Goal: Information Seeking & Learning: Learn about a topic

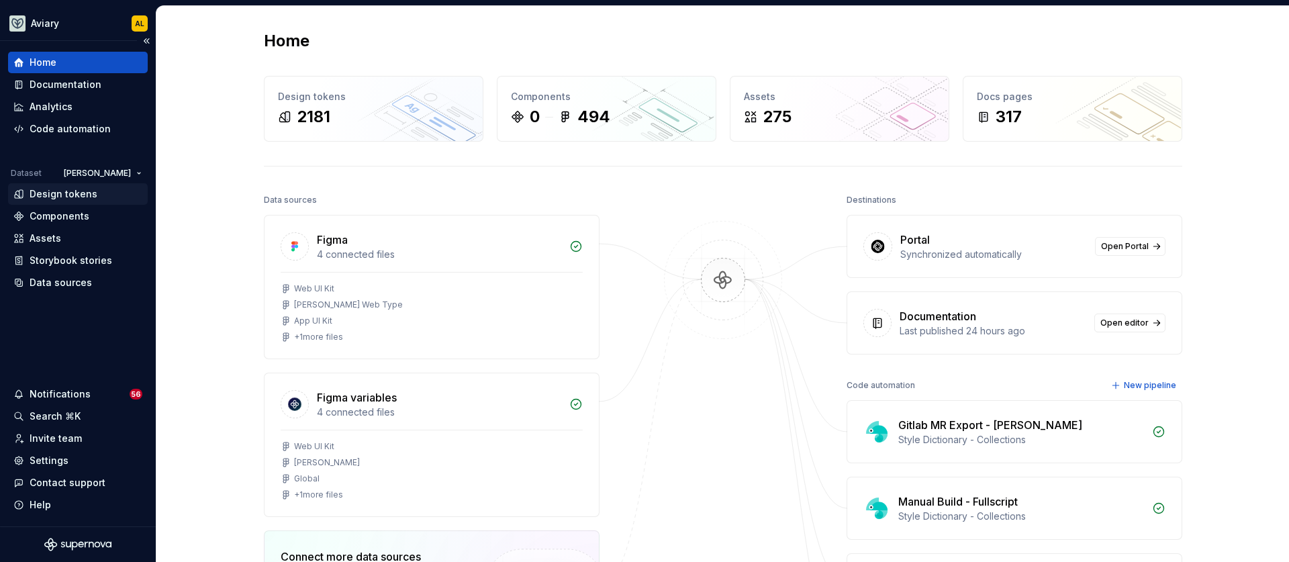
click at [78, 197] on div "Design tokens" at bounding box center [64, 193] width 68 height 13
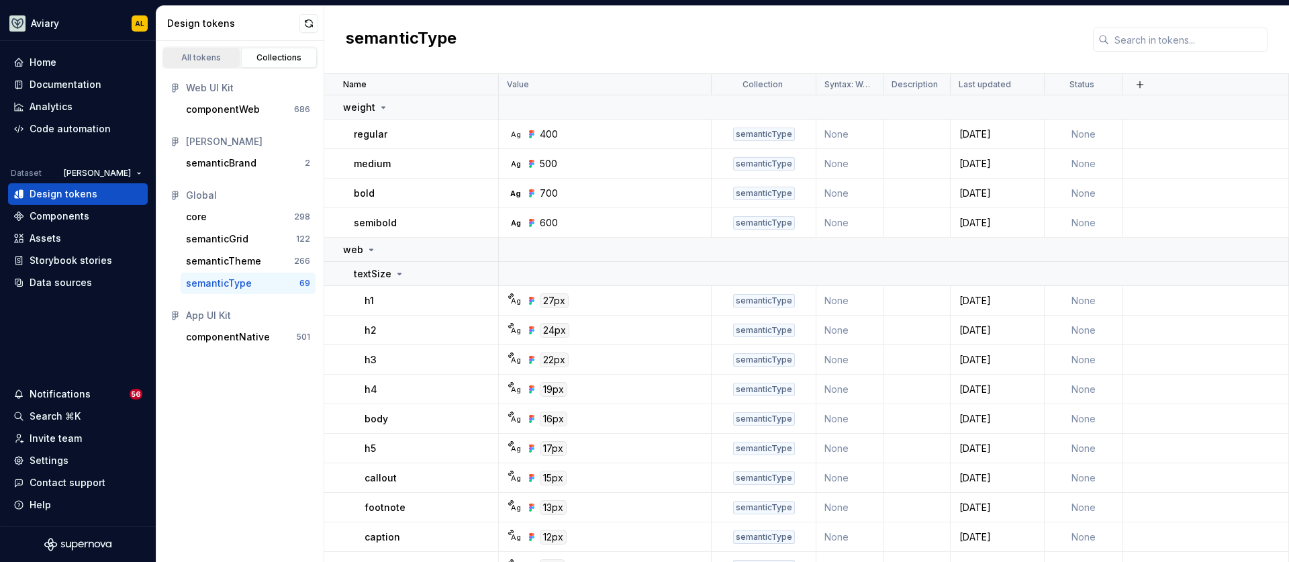
click at [215, 61] on div "All tokens" at bounding box center [201, 57] width 67 height 11
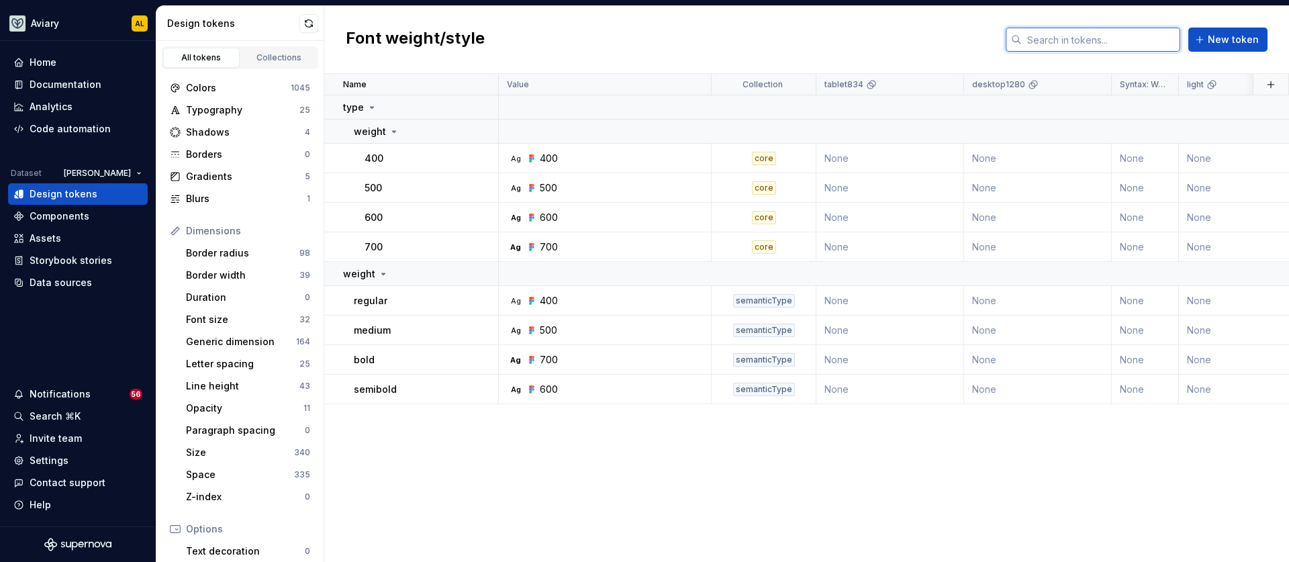
click at [1155, 40] on input "text" at bounding box center [1101, 40] width 158 height 24
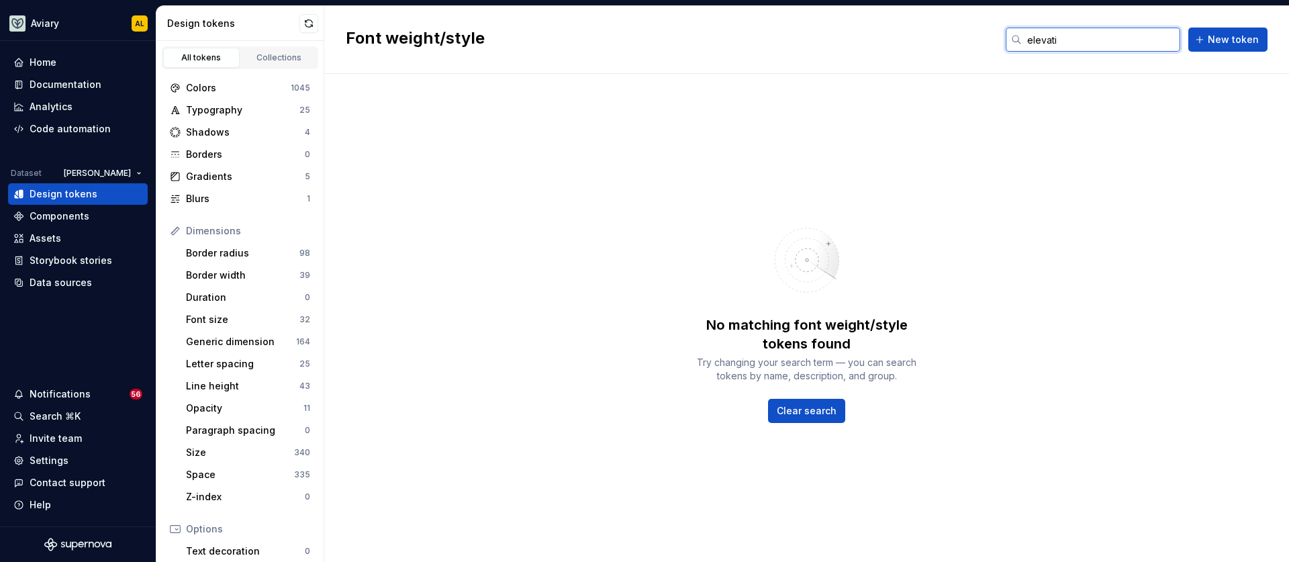
type input "elevat"
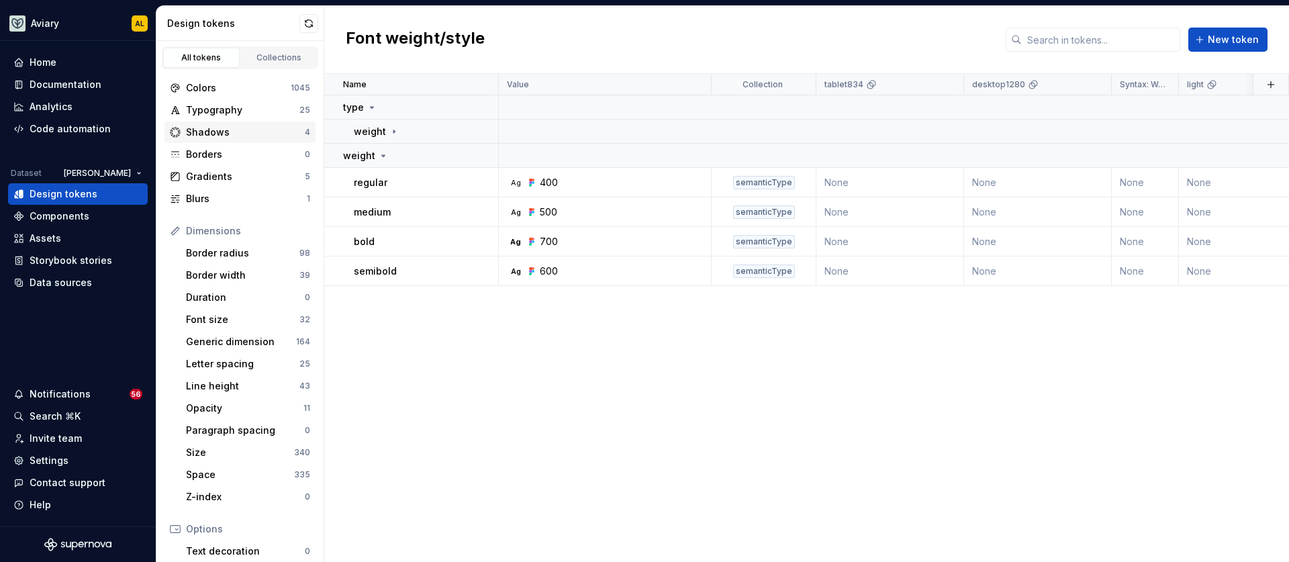
click at [239, 130] on div "Shadows" at bounding box center [245, 132] width 119 height 13
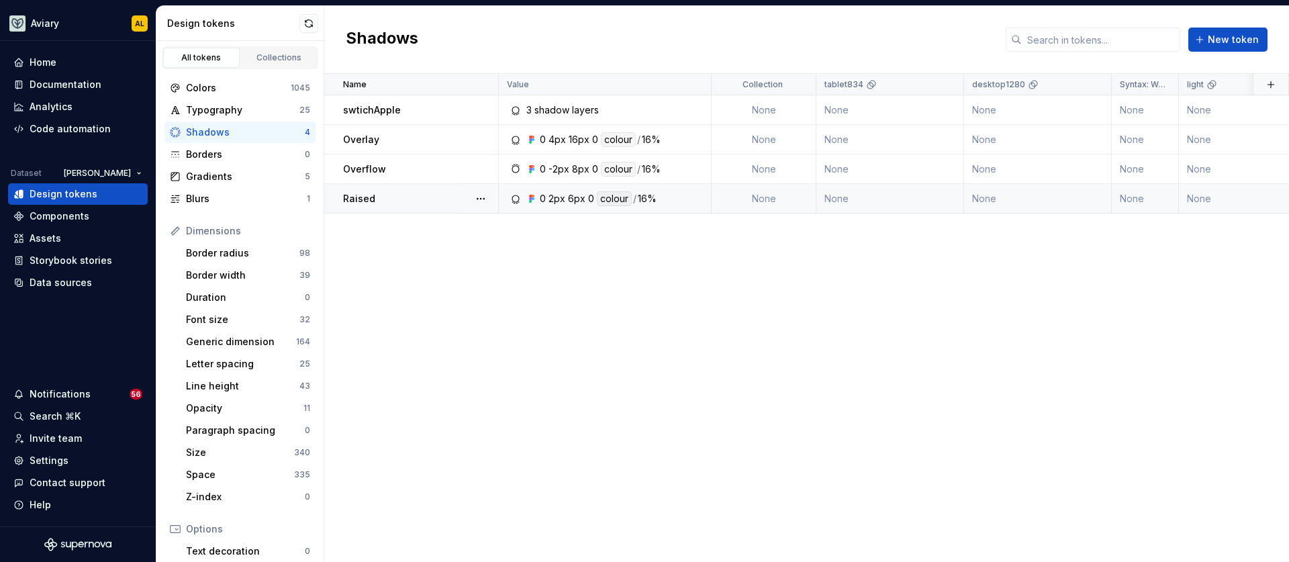
click at [391, 198] on div "Raised" at bounding box center [420, 198] width 154 height 13
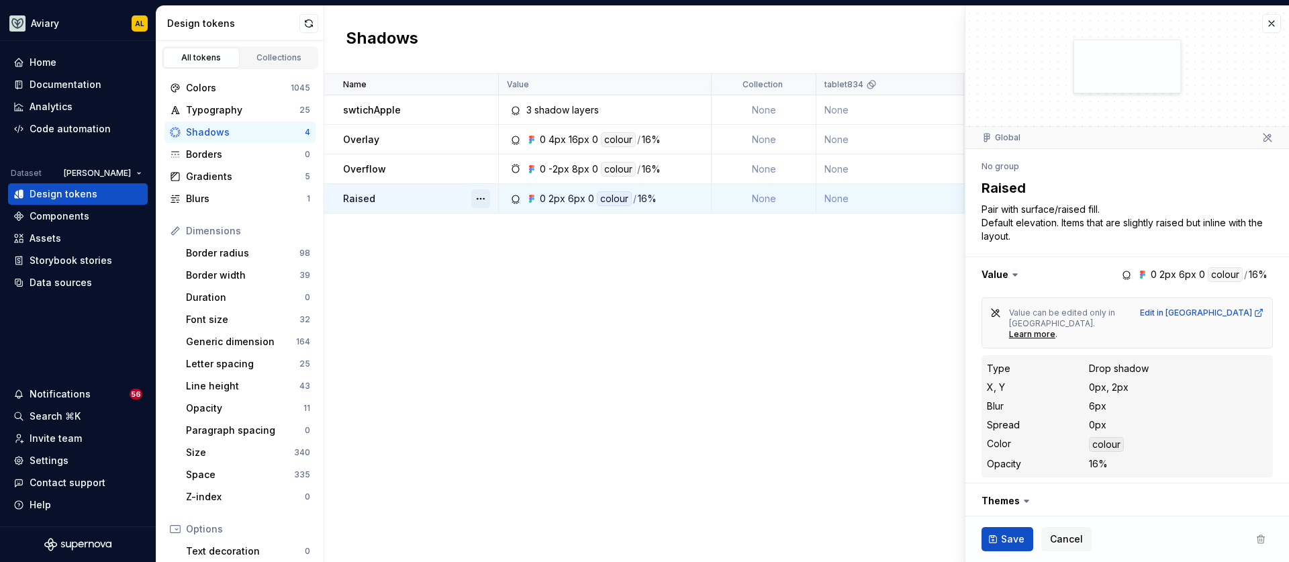
click at [481, 200] on button "button" at bounding box center [480, 198] width 19 height 19
click at [496, 219] on div "Open detail" at bounding box center [539, 224] width 87 height 13
type textarea "*"
click at [489, 229] on div "Name Value Collection tablet834 desktop1280 Syntax: Web light dark desktop1024 …" at bounding box center [806, 318] width 965 height 488
click at [272, 44] on div "All tokens Collections" at bounding box center [239, 55] width 167 height 28
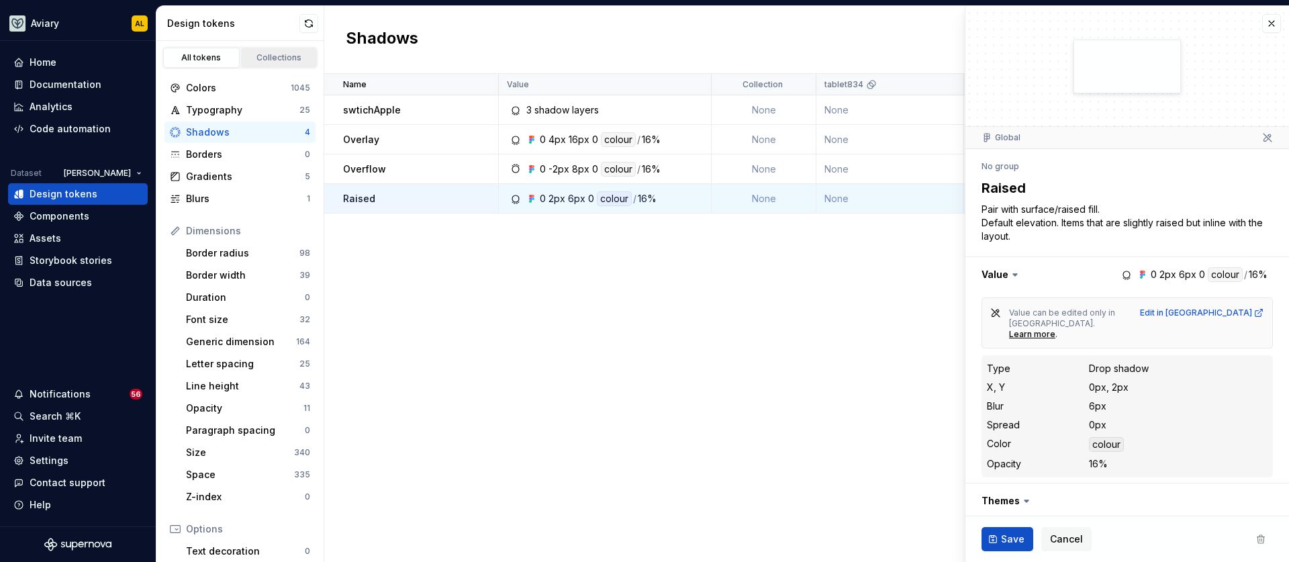
click at [269, 60] on div "Collections" at bounding box center [279, 57] width 67 height 11
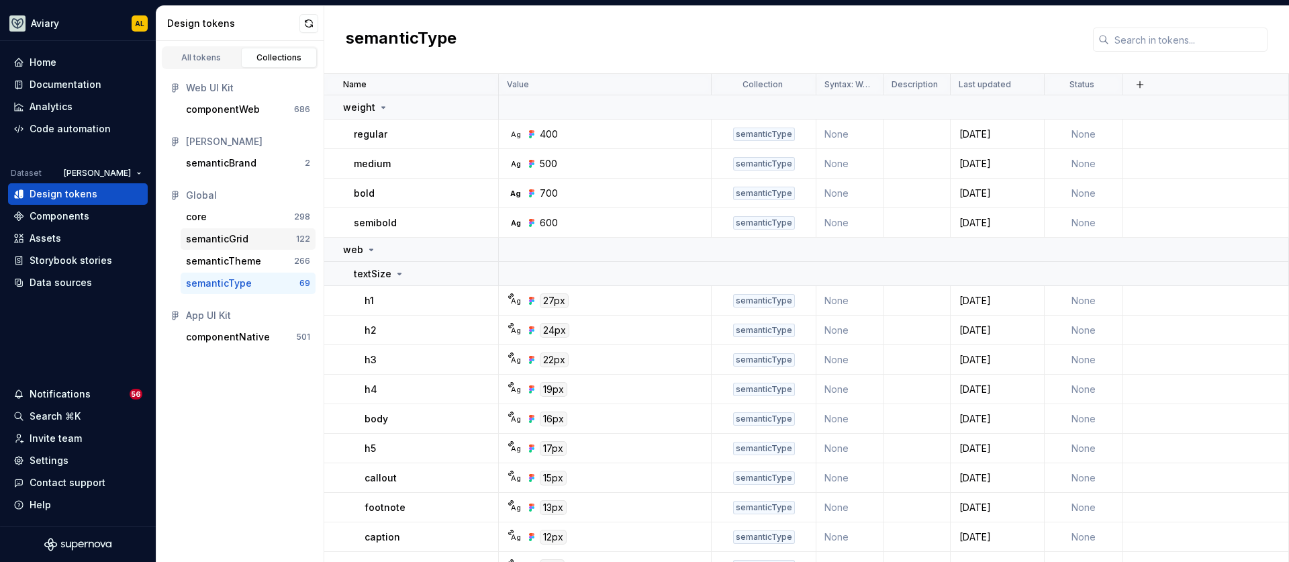
click at [237, 238] on div "semanticGrid" at bounding box center [217, 238] width 62 height 13
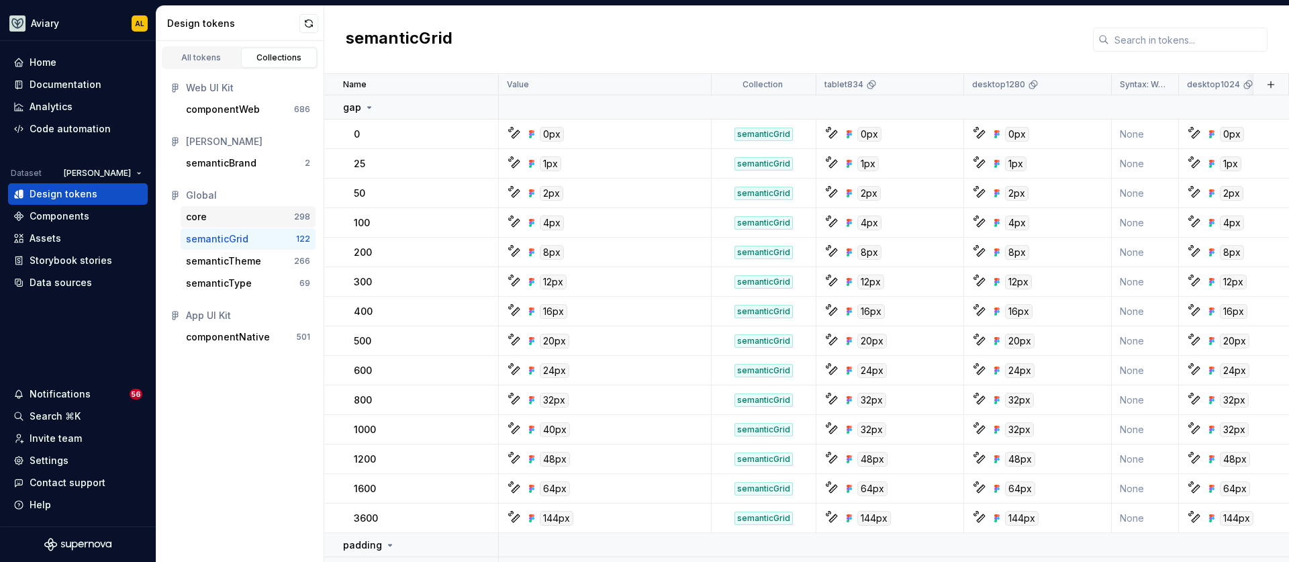
click at [234, 219] on div "core" at bounding box center [240, 216] width 108 height 13
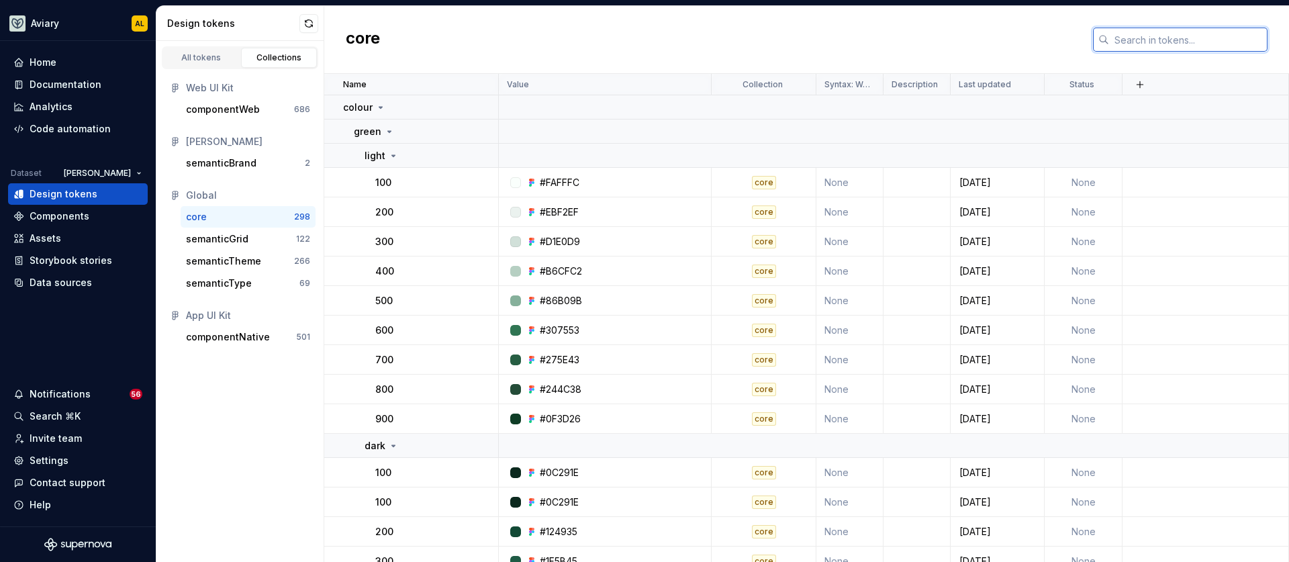
click at [1124, 39] on input "text" at bounding box center [1188, 40] width 158 height 24
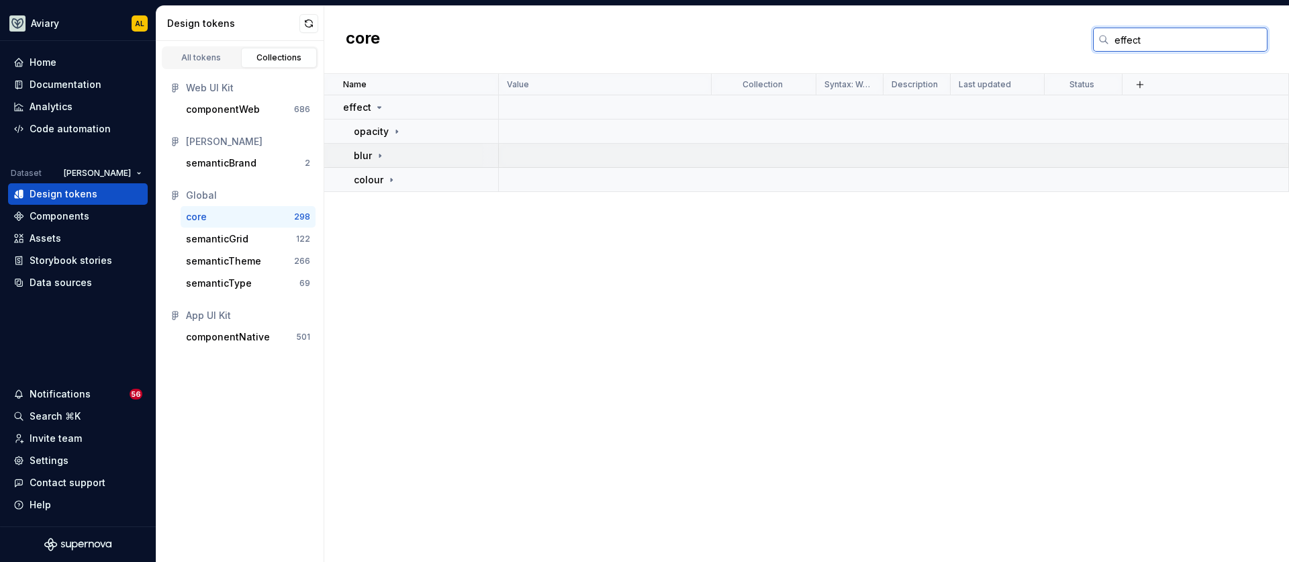
type input "effect"
click at [401, 162] on td "blur" at bounding box center [411, 156] width 175 height 24
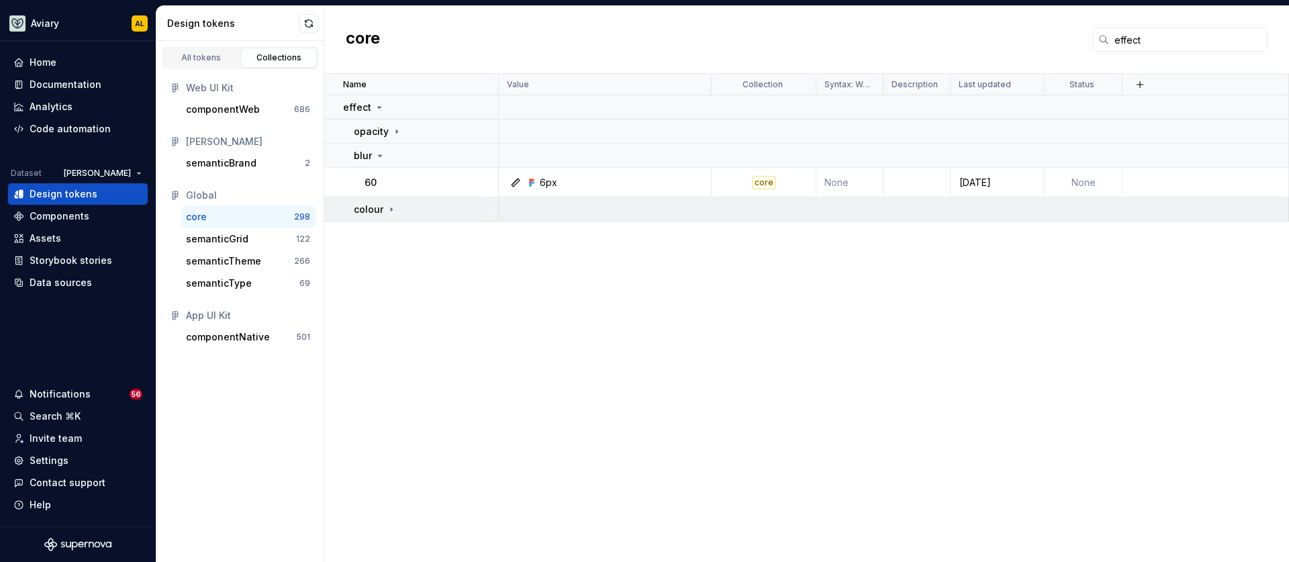
click at [397, 212] on div "colour" at bounding box center [426, 209] width 144 height 13
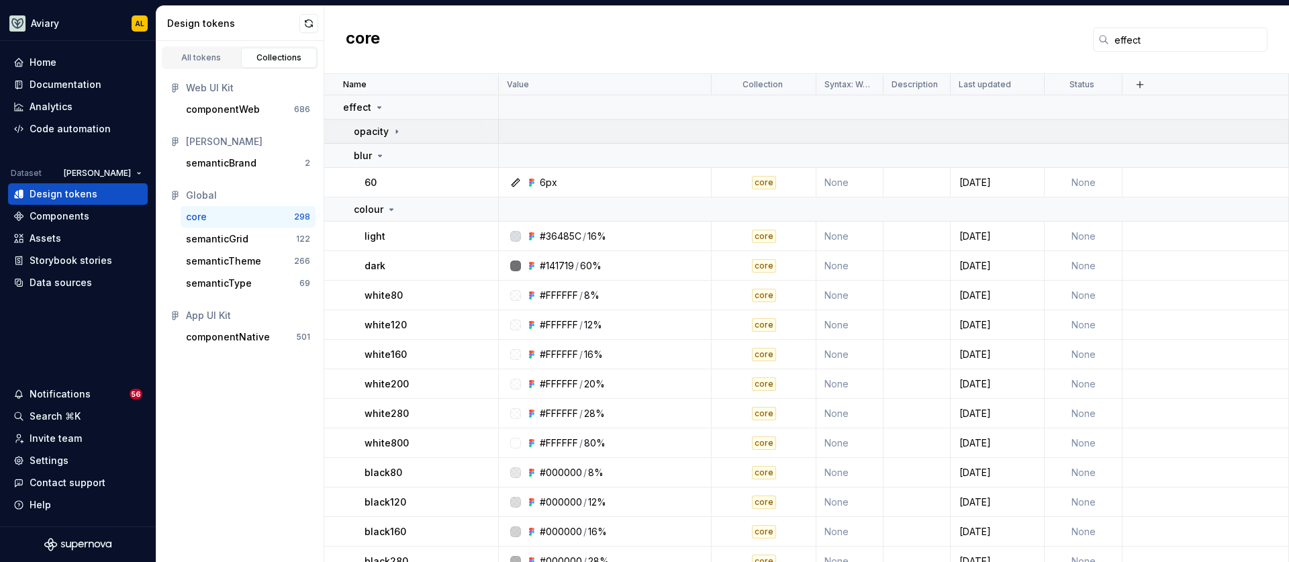
click at [393, 128] on icon at bounding box center [396, 131] width 11 height 11
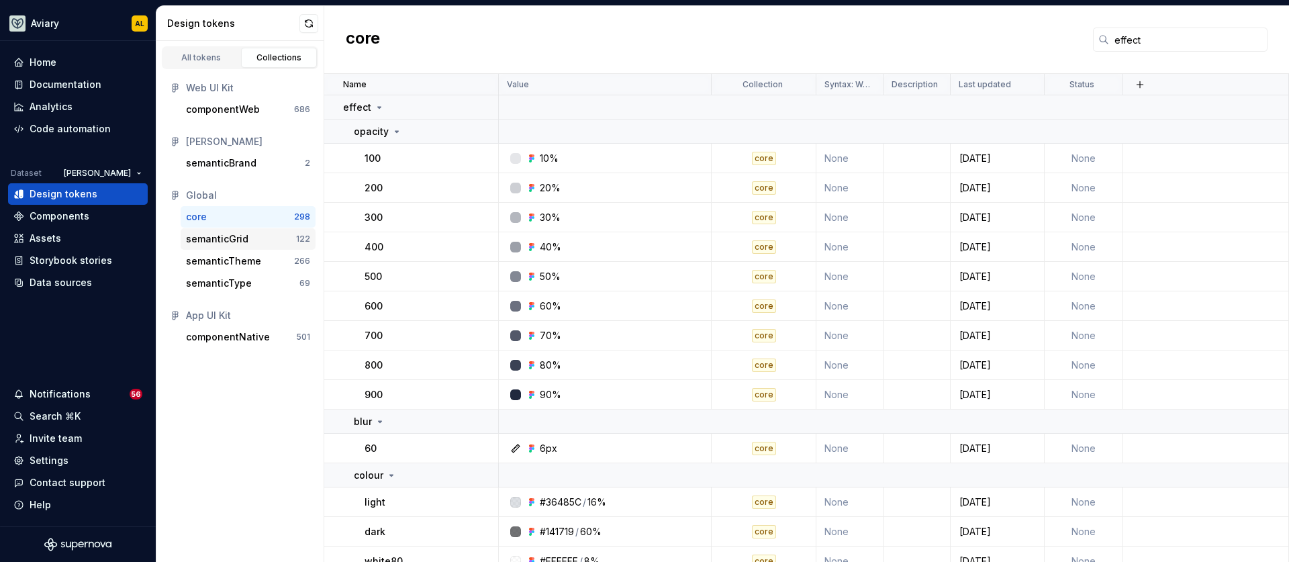
click at [261, 239] on div "semanticGrid" at bounding box center [241, 238] width 110 height 13
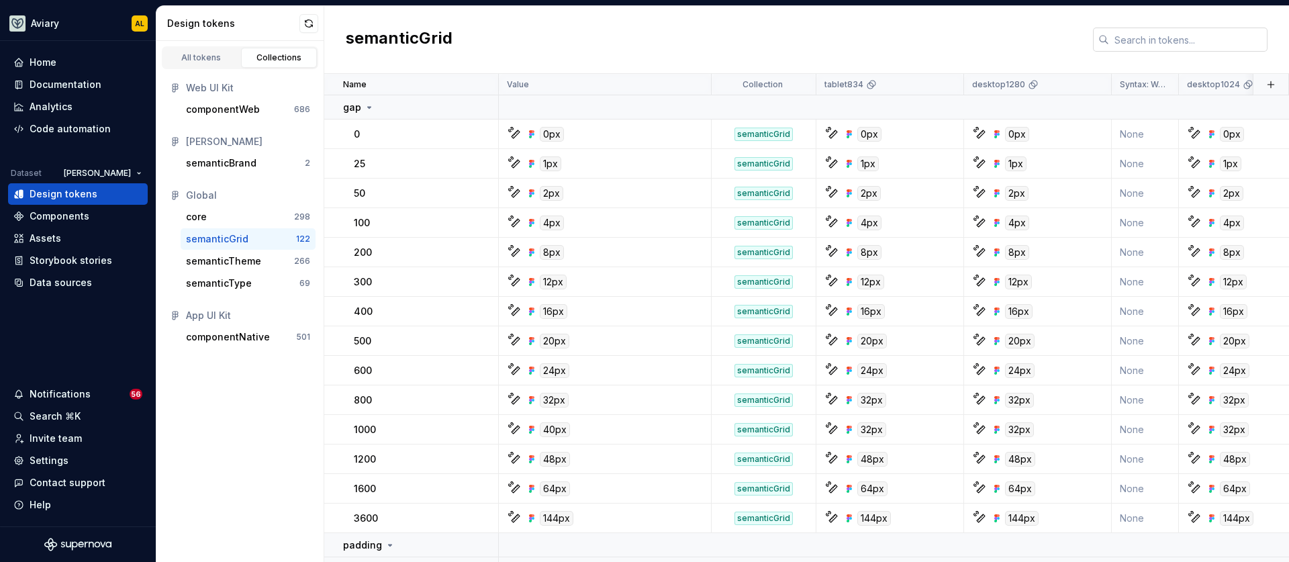
click at [1175, 37] on input "text" at bounding box center [1188, 40] width 158 height 24
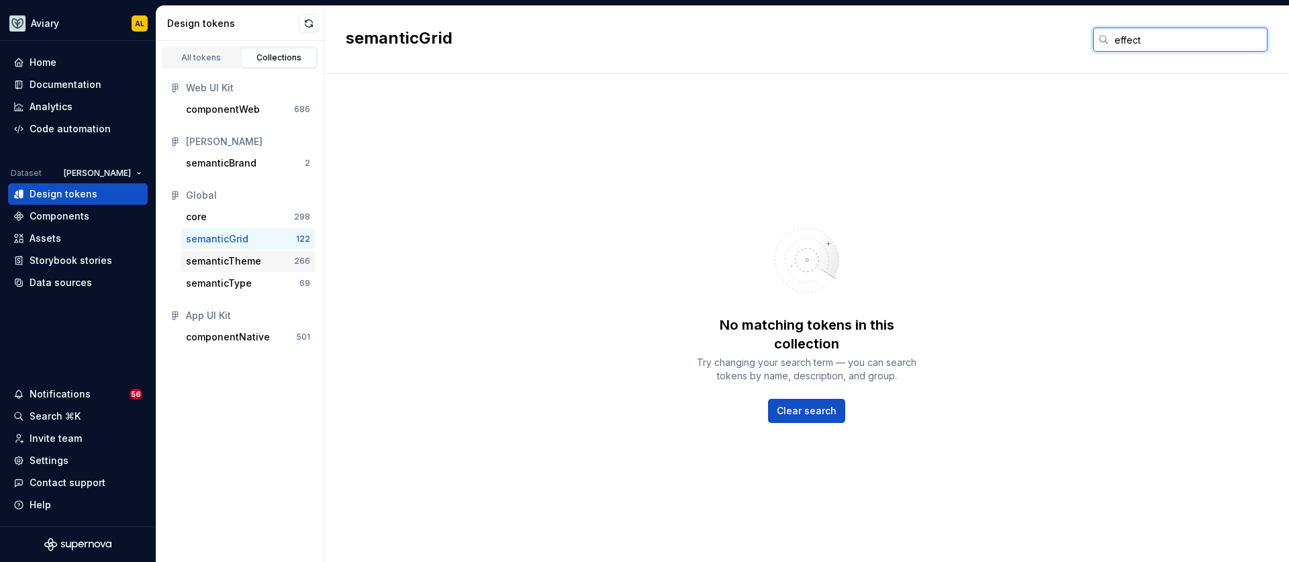
type input "effect"
click at [266, 267] on div "semanticTheme" at bounding box center [240, 260] width 108 height 13
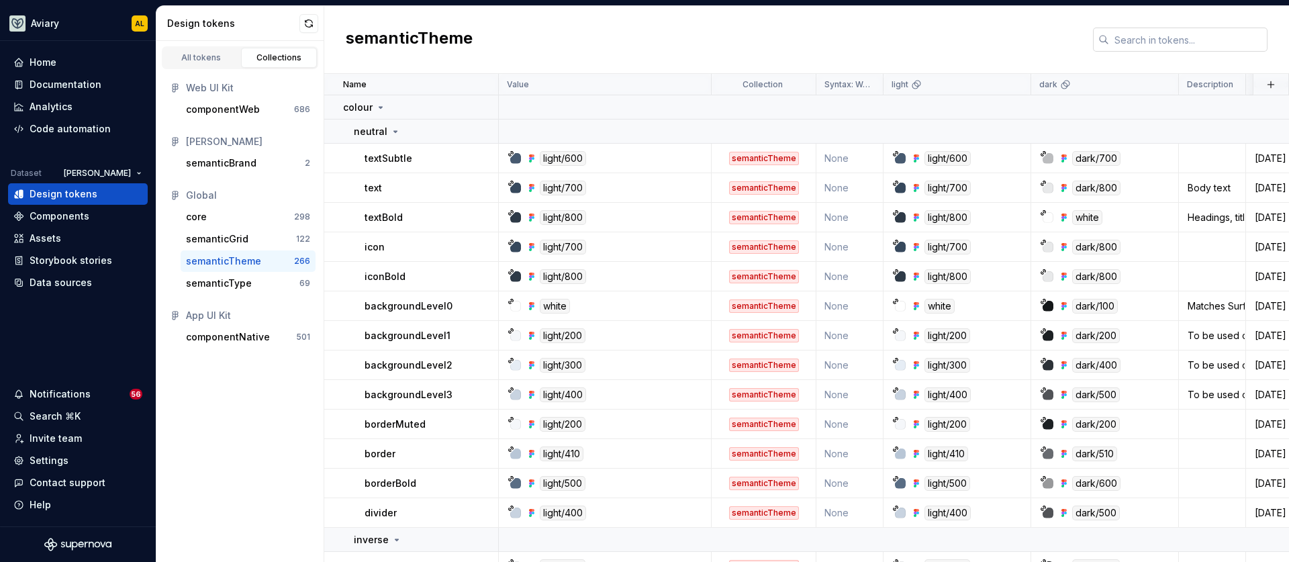
click at [1119, 44] on input "text" at bounding box center [1188, 40] width 158 height 24
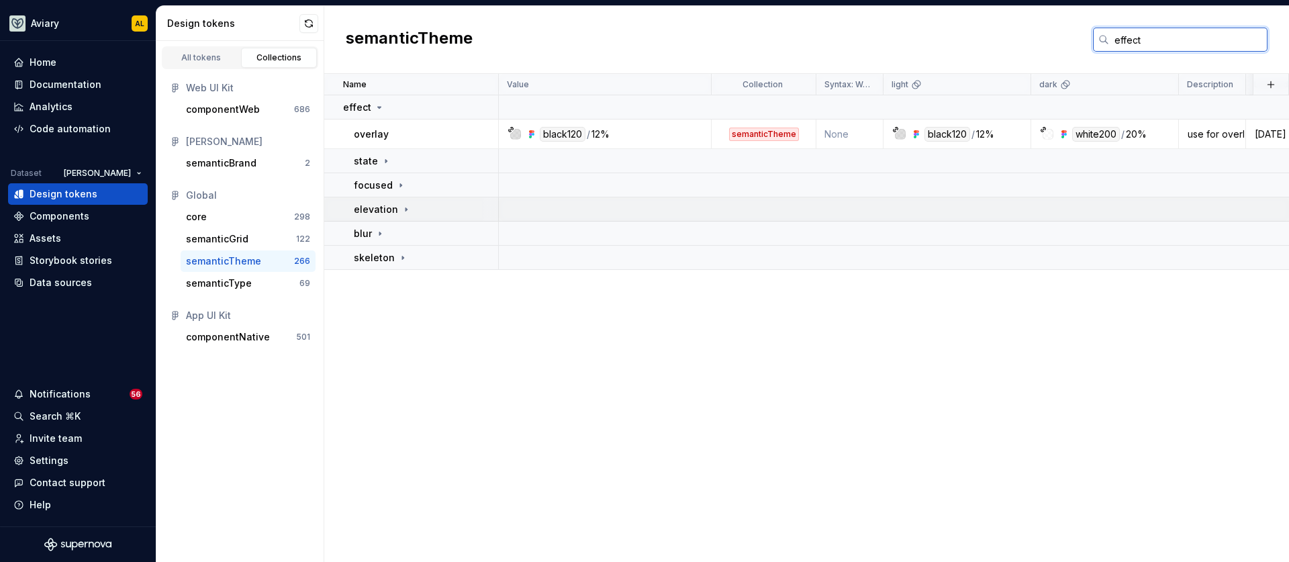
type input "effect"
click at [402, 206] on icon at bounding box center [406, 209] width 11 height 11
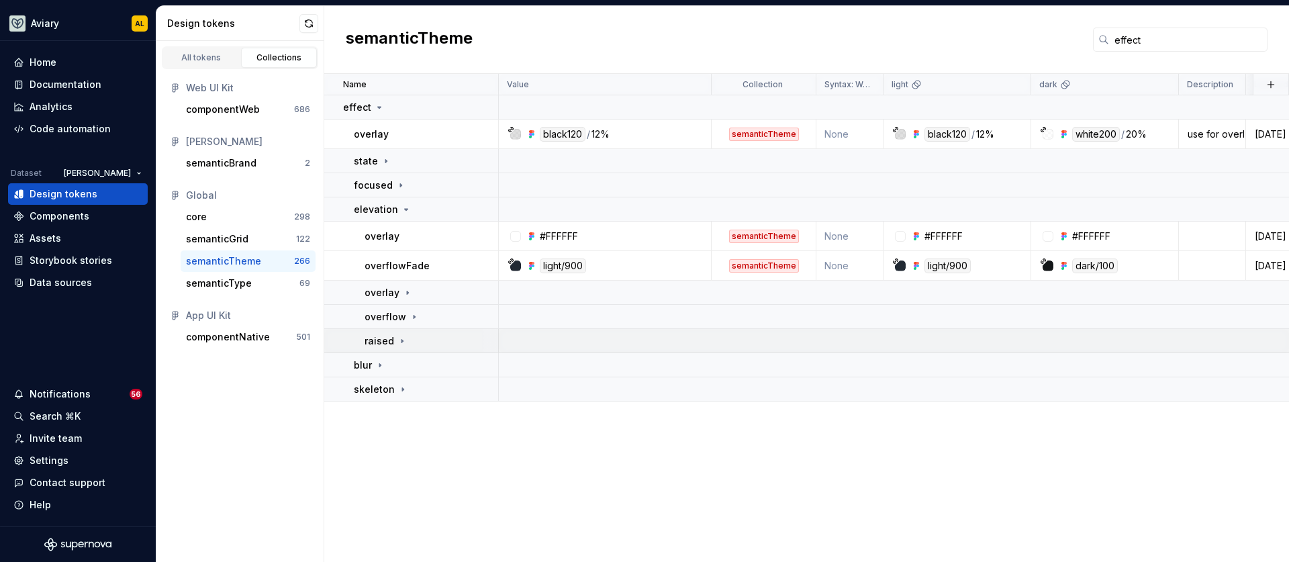
click at [399, 343] on icon at bounding box center [402, 341] width 11 height 11
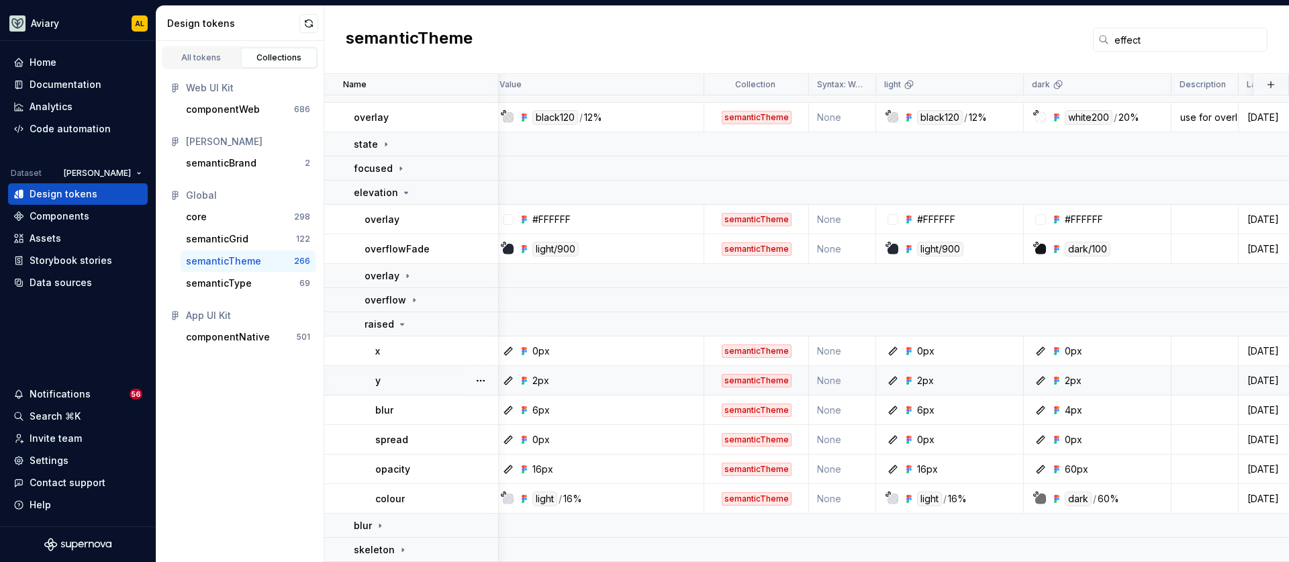
scroll to position [24, 0]
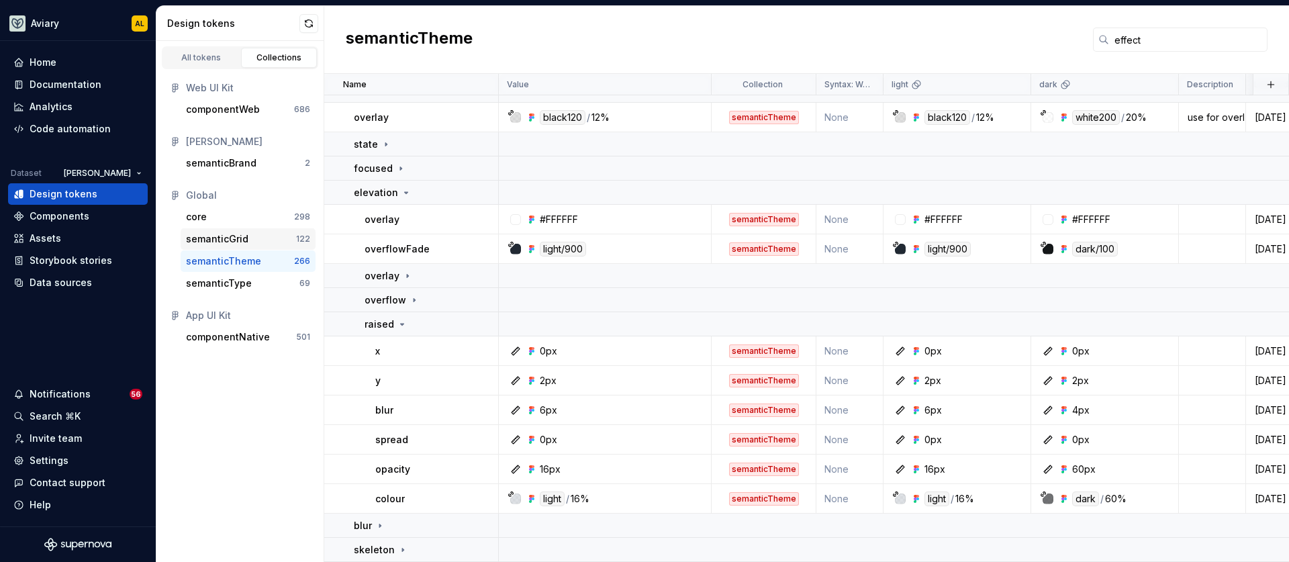
click at [238, 246] on div "semanticGrid 122" at bounding box center [248, 238] width 135 height 21
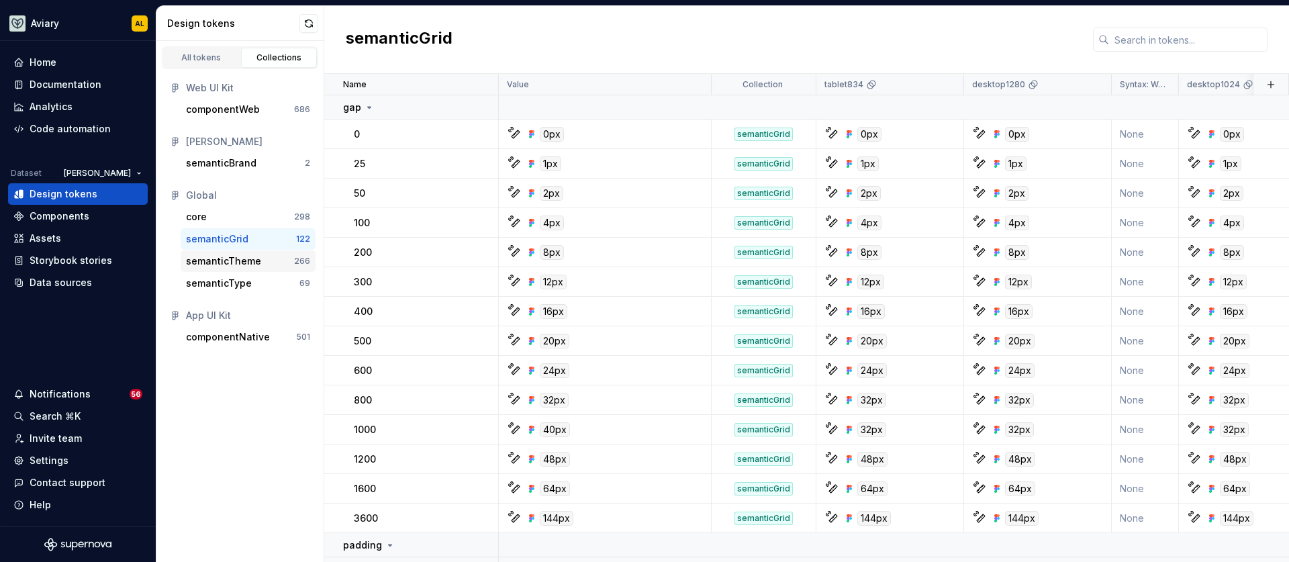
click at [234, 266] on div "semanticTheme" at bounding box center [223, 260] width 75 height 13
